Goal: Information Seeking & Learning: Learn about a topic

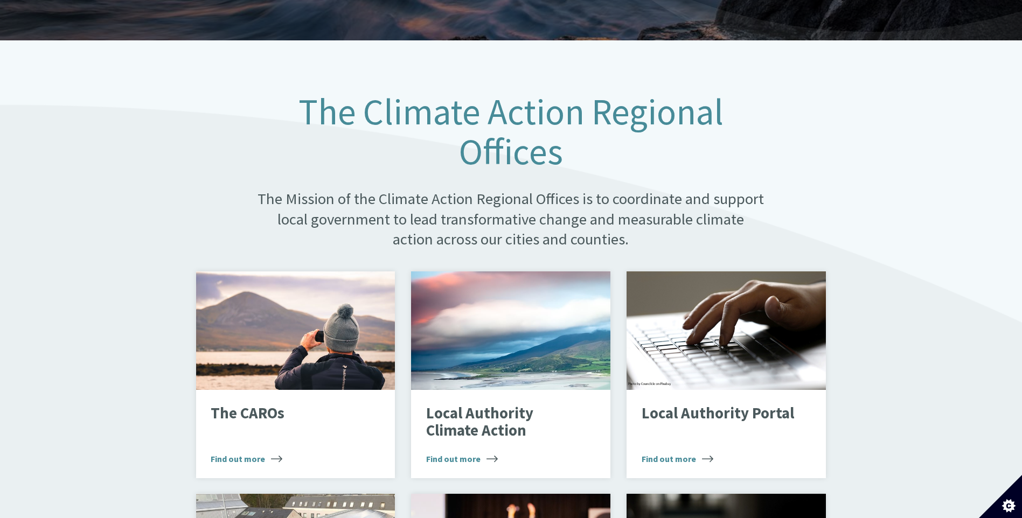
scroll to position [485, 0]
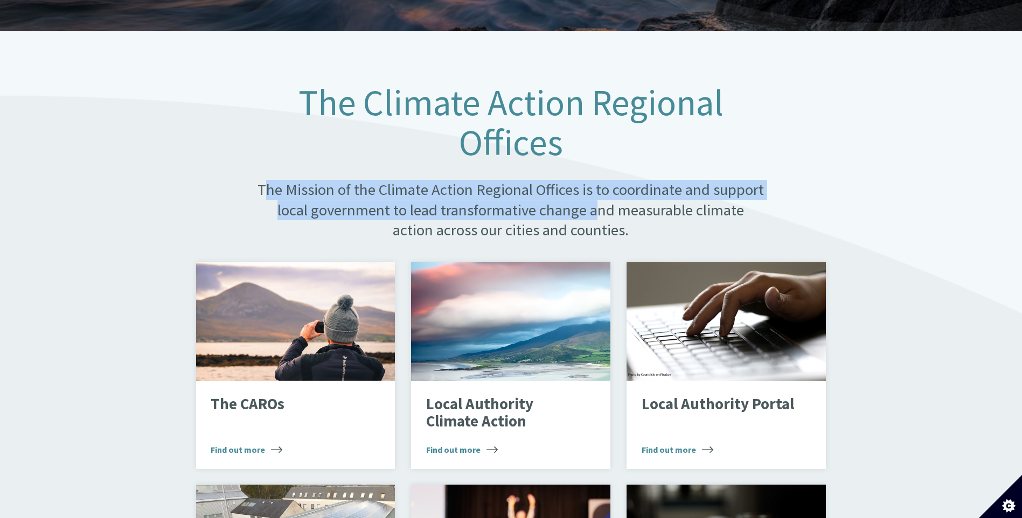
drag, startPoint x: 263, startPoint y: 178, endPoint x: 595, endPoint y: 197, distance: 332.3
click at [595, 197] on p "The Mission of the Climate Action Regional Offices is to coordinate and support…" at bounding box center [510, 210] width 509 height 60
click at [430, 190] on p "The Mission of the Climate Action Regional Offices is to coordinate and support…" at bounding box center [510, 210] width 509 height 60
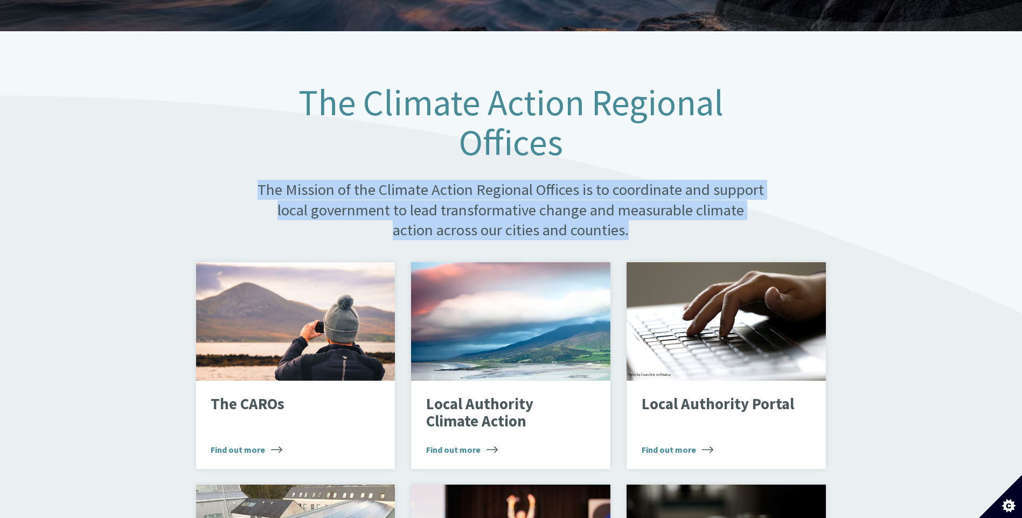
drag, startPoint x: 261, startPoint y: 176, endPoint x: 651, endPoint y: 222, distance: 392.7
click at [651, 222] on p "The Mission of the Climate Action Regional Offices is to coordinate and support…" at bounding box center [510, 210] width 509 height 60
drag, startPoint x: 651, startPoint y: 222, endPoint x: 607, endPoint y: 219, distance: 44.3
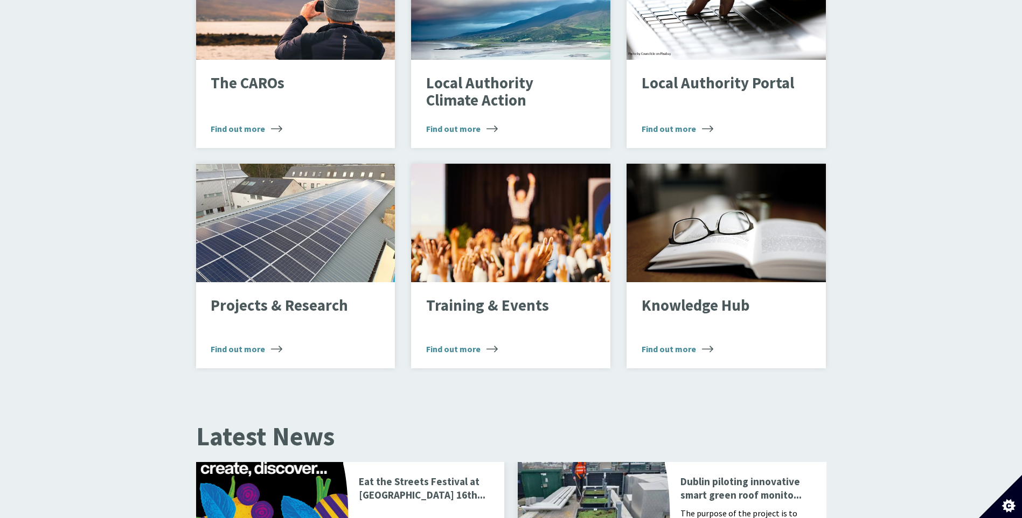
scroll to position [808, 0]
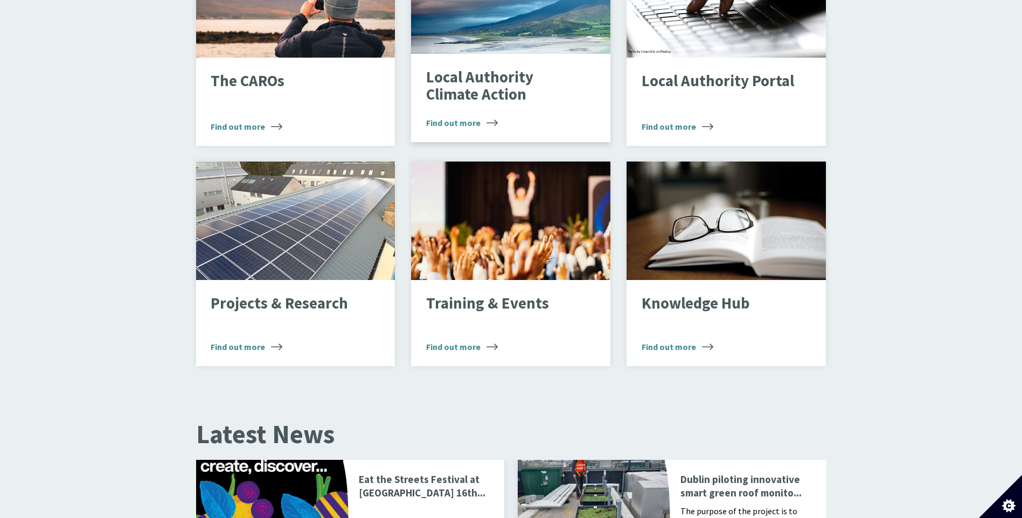
click at [444, 118] on span "Find out more" at bounding box center [462, 122] width 72 height 13
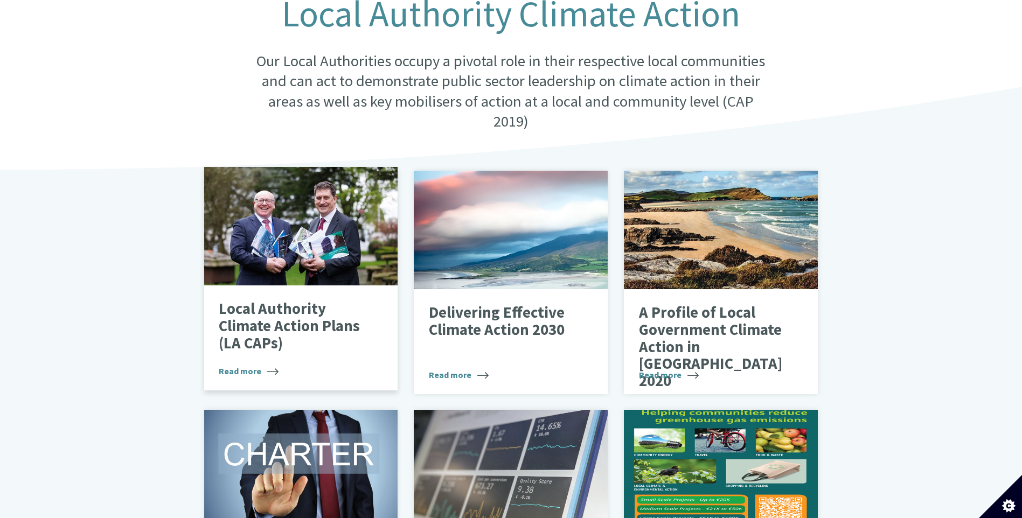
scroll to position [162, 0]
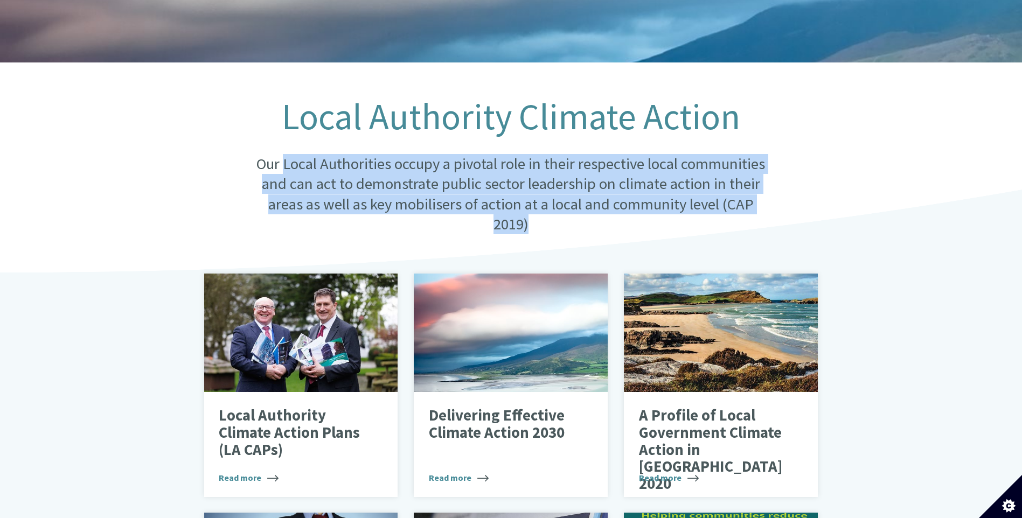
drag, startPoint x: 283, startPoint y: 155, endPoint x: 674, endPoint y: 213, distance: 394.7
click at [674, 213] on p "Our Local Authorities occupy a pivotal role in their respective local communiti…" at bounding box center [510, 194] width 522 height 81
copy p "Local Authorities occupy a pivotal role in their respective local communities a…"
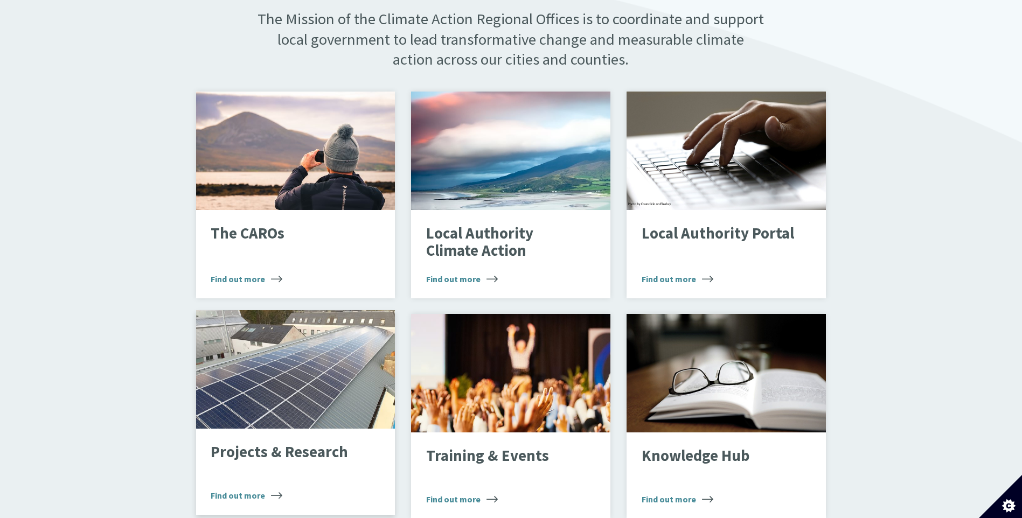
scroll to position [754, 0]
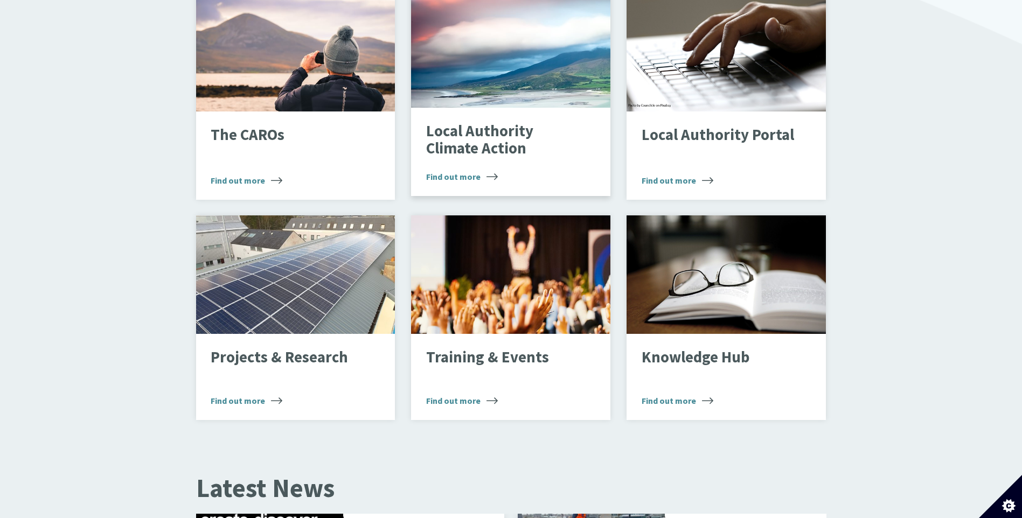
click at [446, 129] on p "Local Authority Climate Action" at bounding box center [502, 140] width 153 height 34
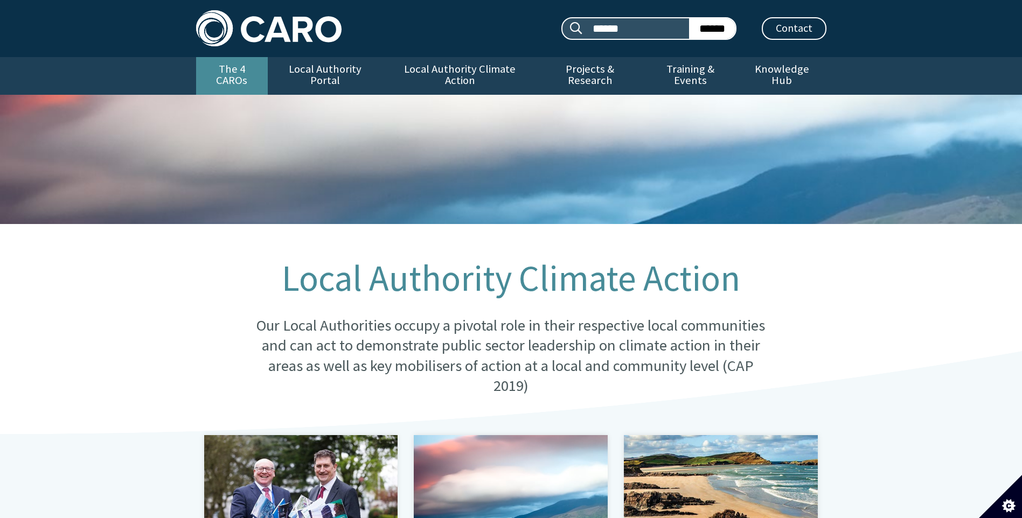
click at [243, 65] on link "The 4 CAROs" at bounding box center [232, 76] width 72 height 38
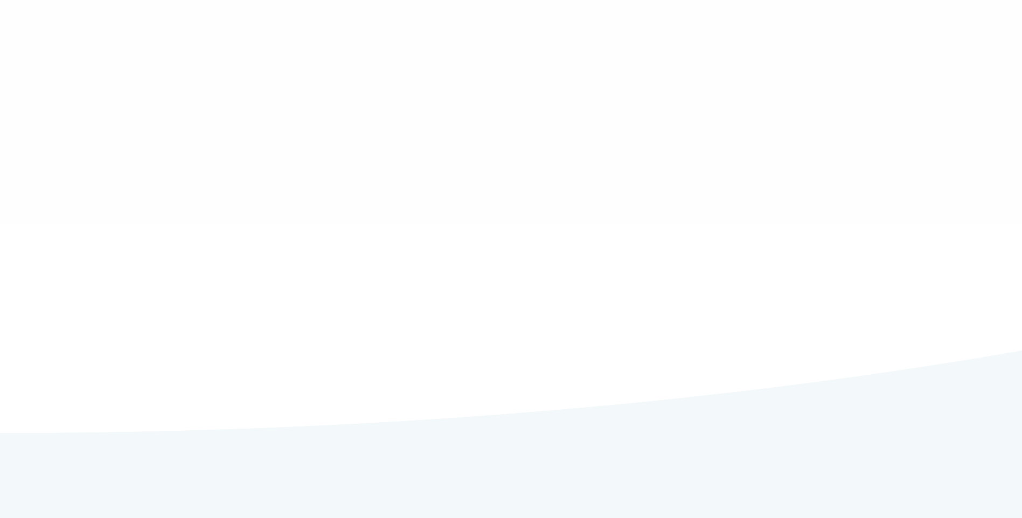
type input "******"
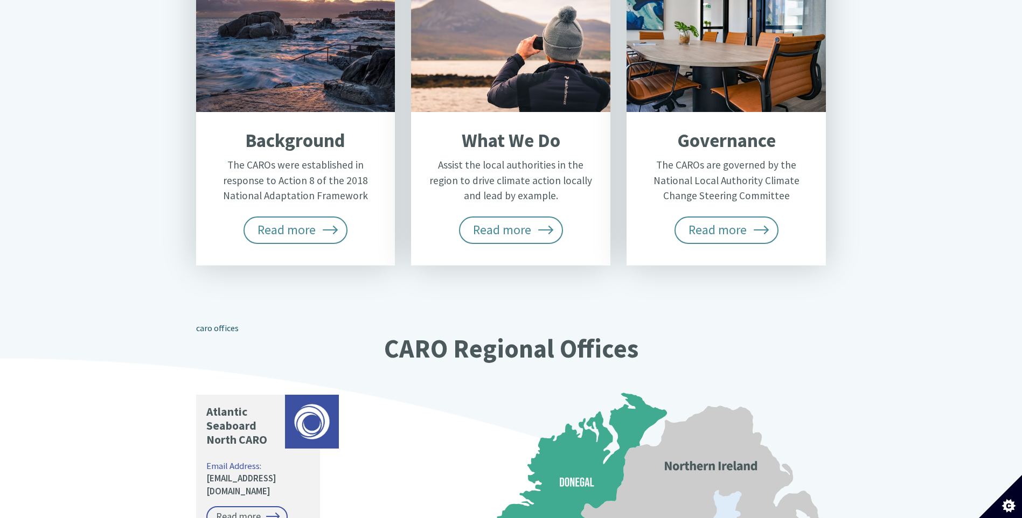
scroll to position [539, 0]
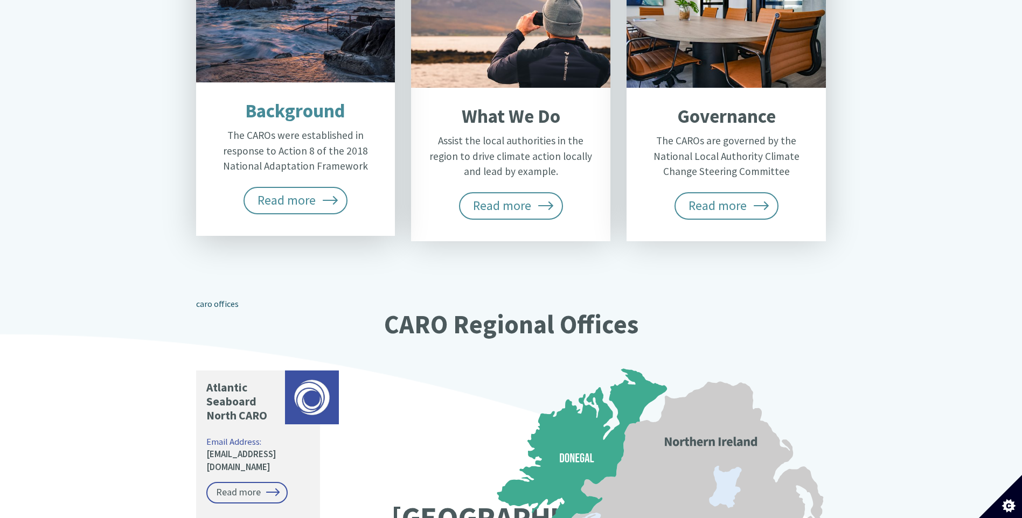
click at [285, 128] on p "The CAROs were established in response to Action 8 of the 2018 National Adaptat…" at bounding box center [295, 151] width 168 height 46
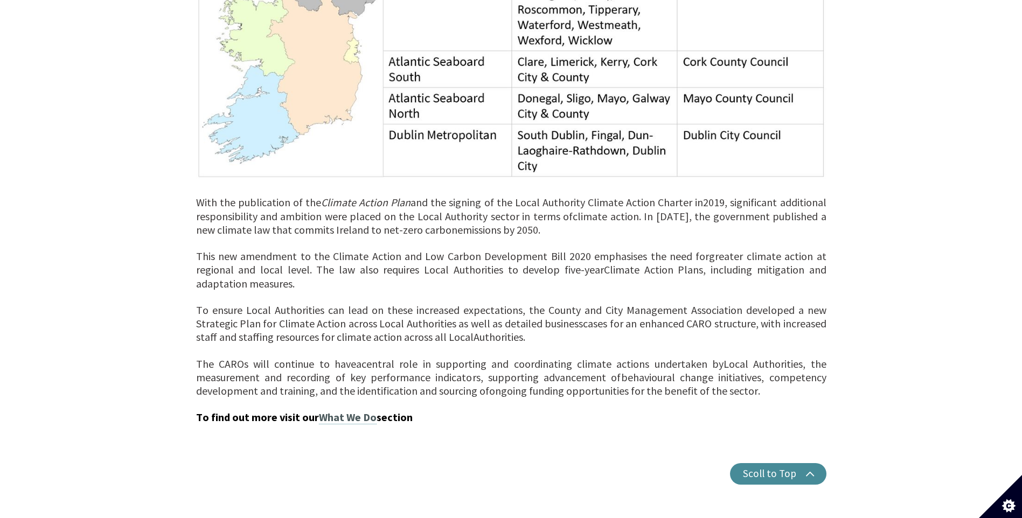
scroll to position [969, 0]
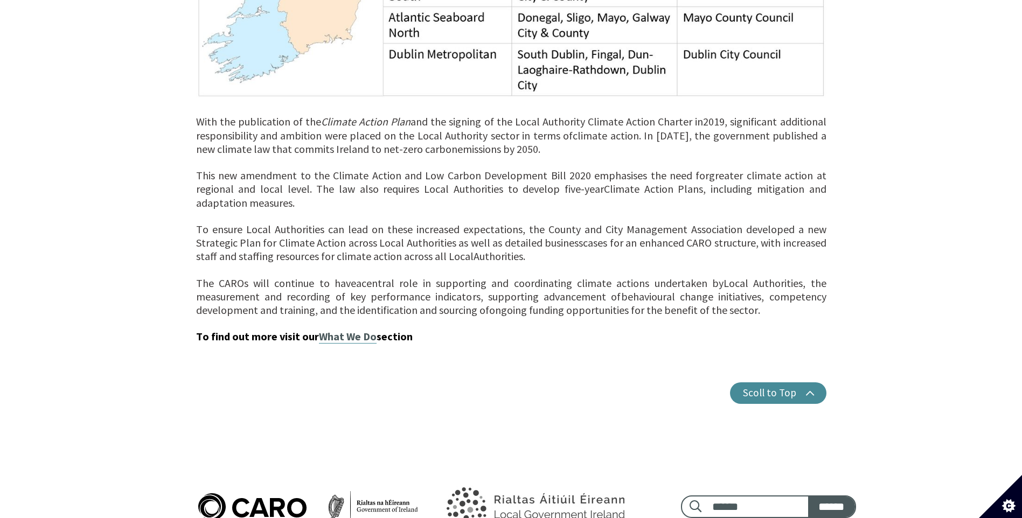
click at [330, 330] on link "What We Do" at bounding box center [348, 337] width 58 height 14
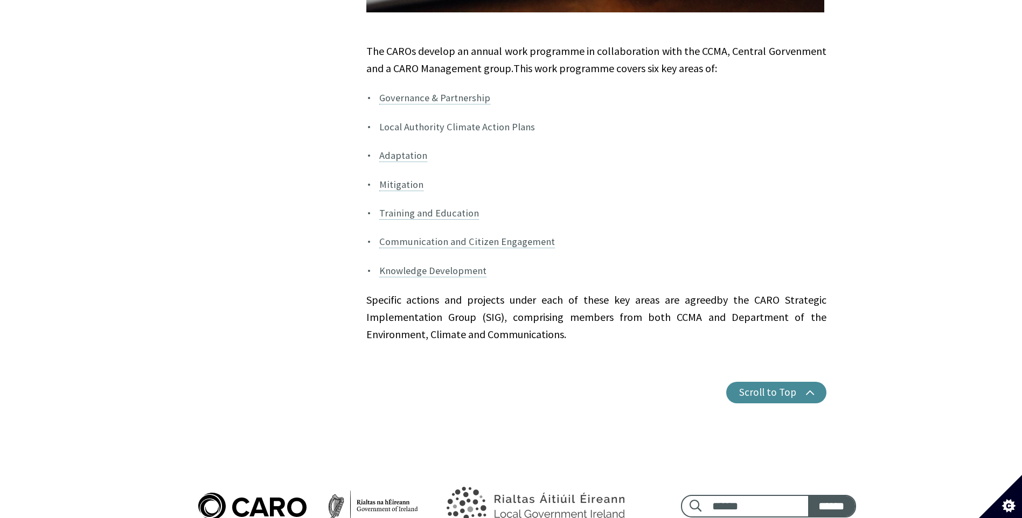
scroll to position [916, 0]
